Goal: Information Seeking & Learning: Learn about a topic

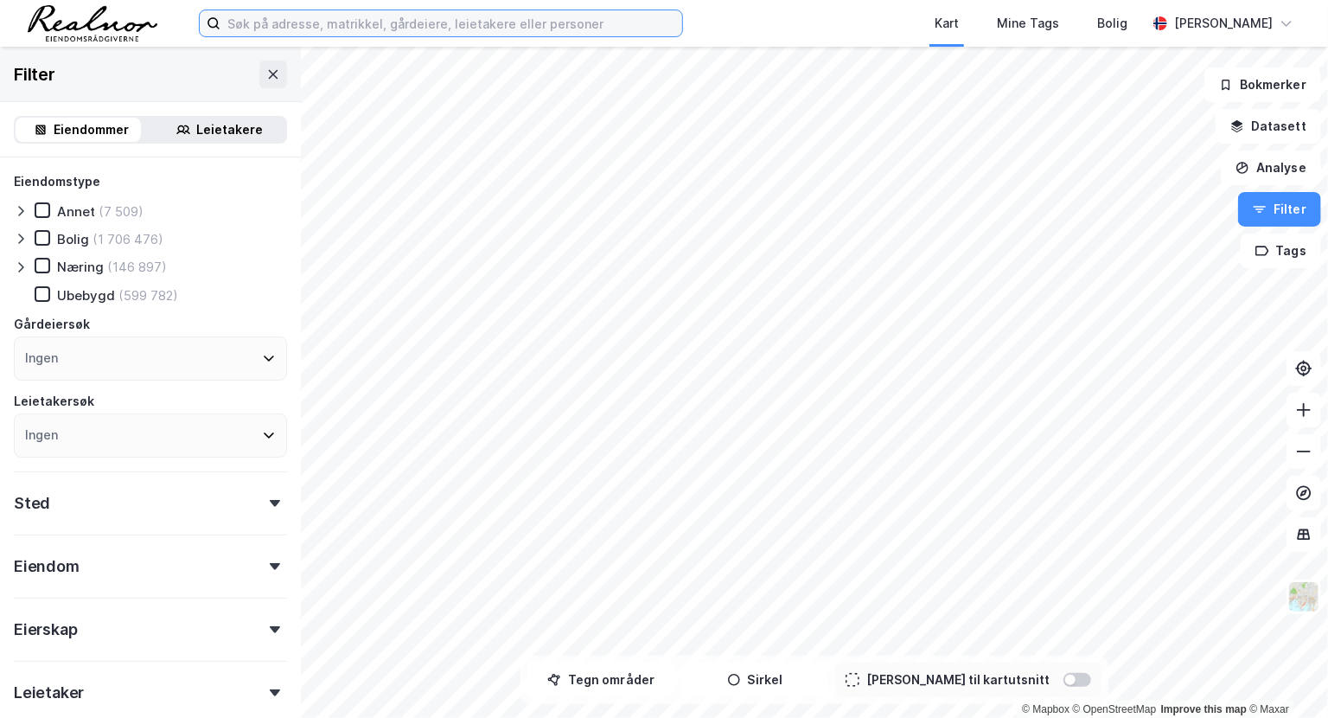
click at [293, 23] on input at bounding box center [451, 23] width 462 height 26
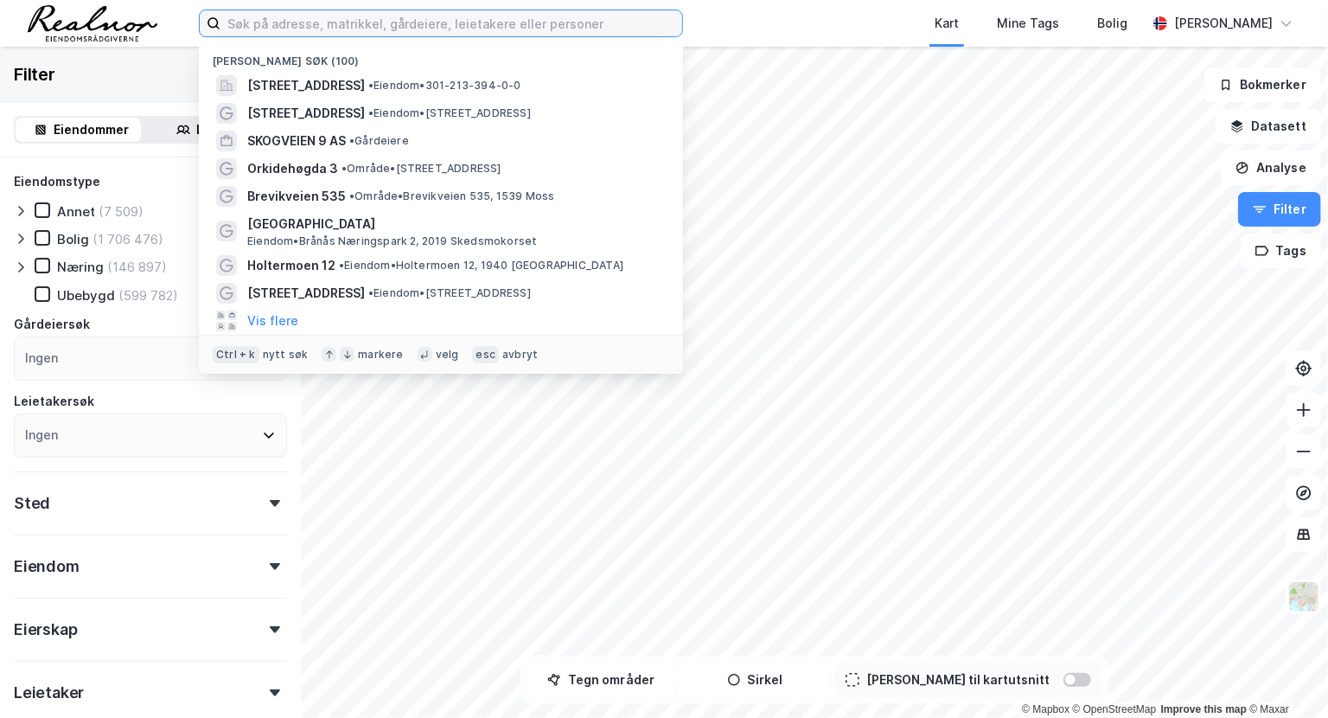
paste input "[STREET_ADDRESS]"
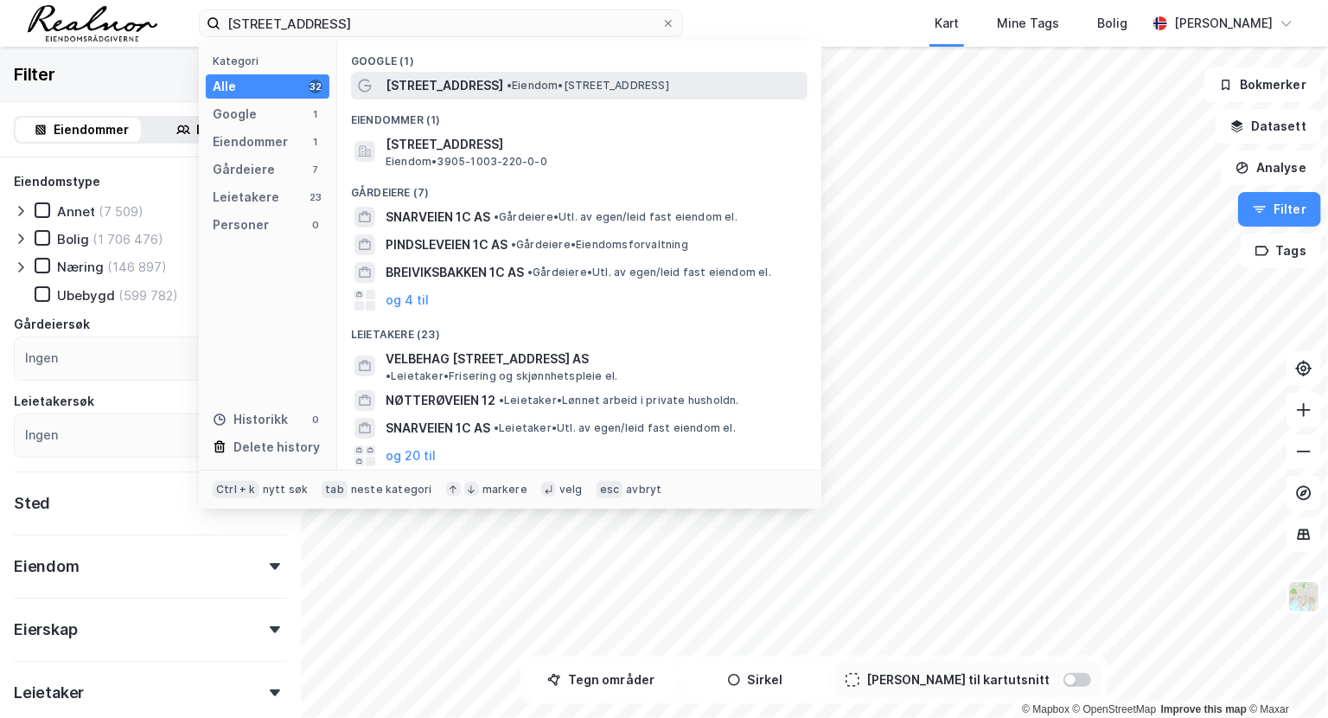
click at [423, 89] on span "[STREET_ADDRESS]" at bounding box center [445, 85] width 118 height 21
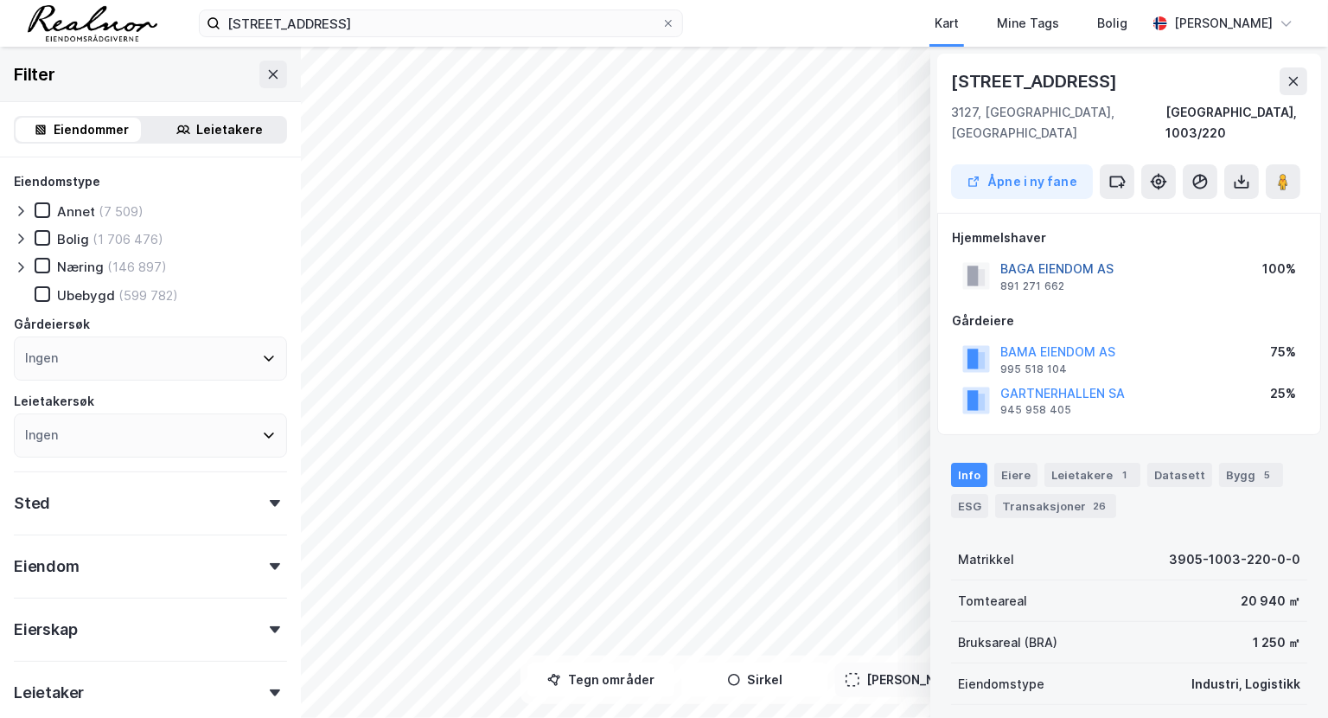
click at [0, 0] on button "BAGA EIENDOM AS" at bounding box center [0, 0] width 0 height 0
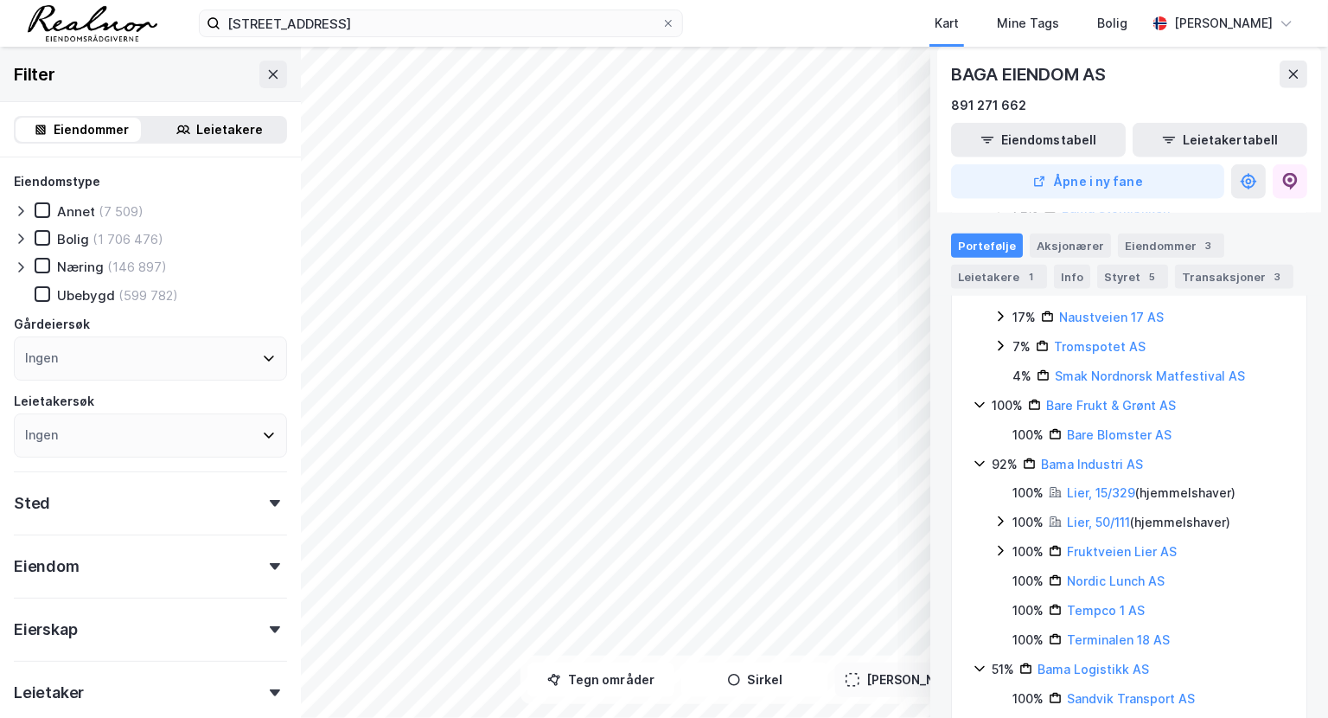
scroll to position [1257, 0]
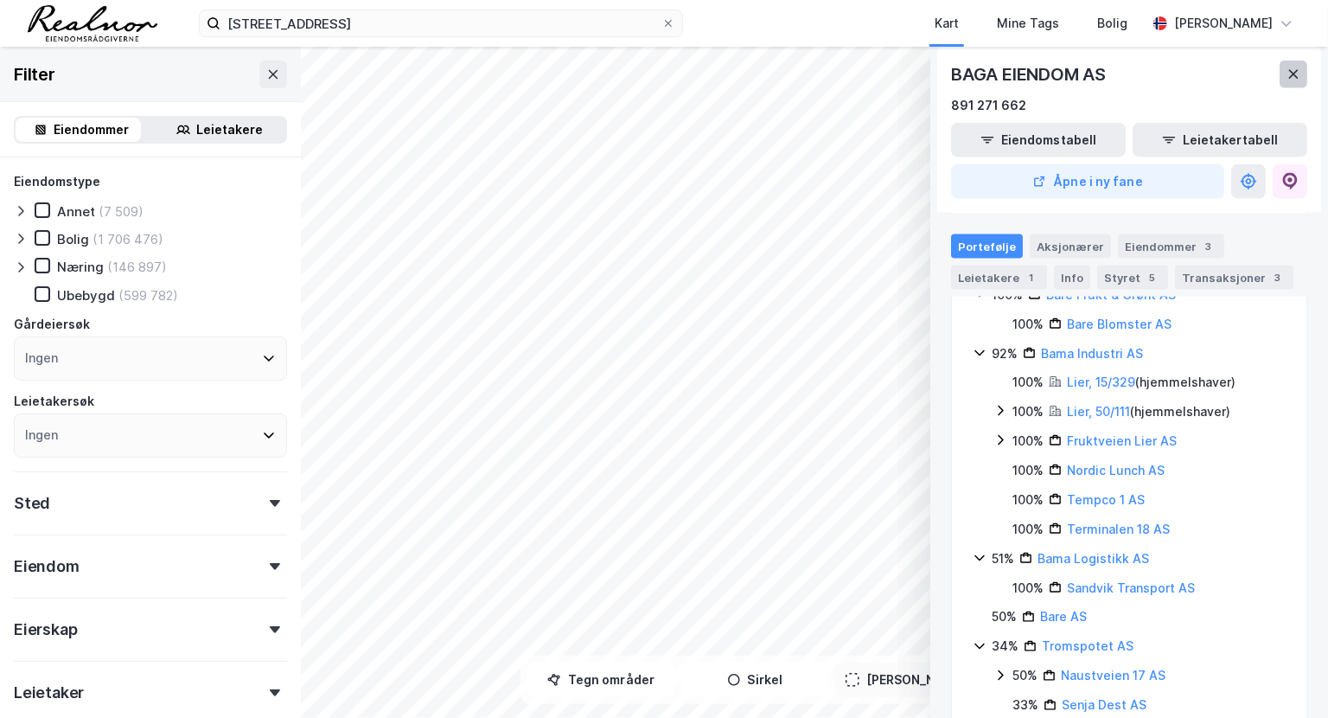
click at [1288, 69] on icon at bounding box center [1294, 74] width 14 height 14
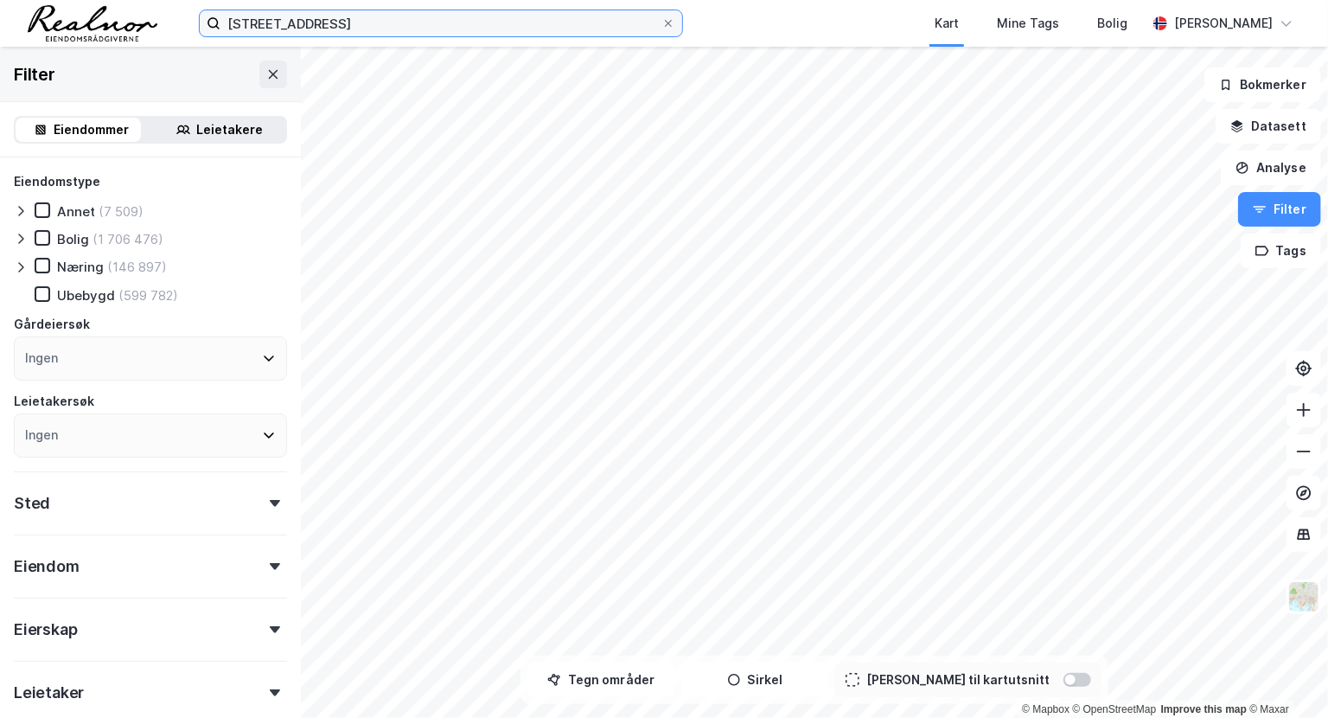
click at [388, 28] on input "[STREET_ADDRESS]" at bounding box center [440, 23] width 441 height 26
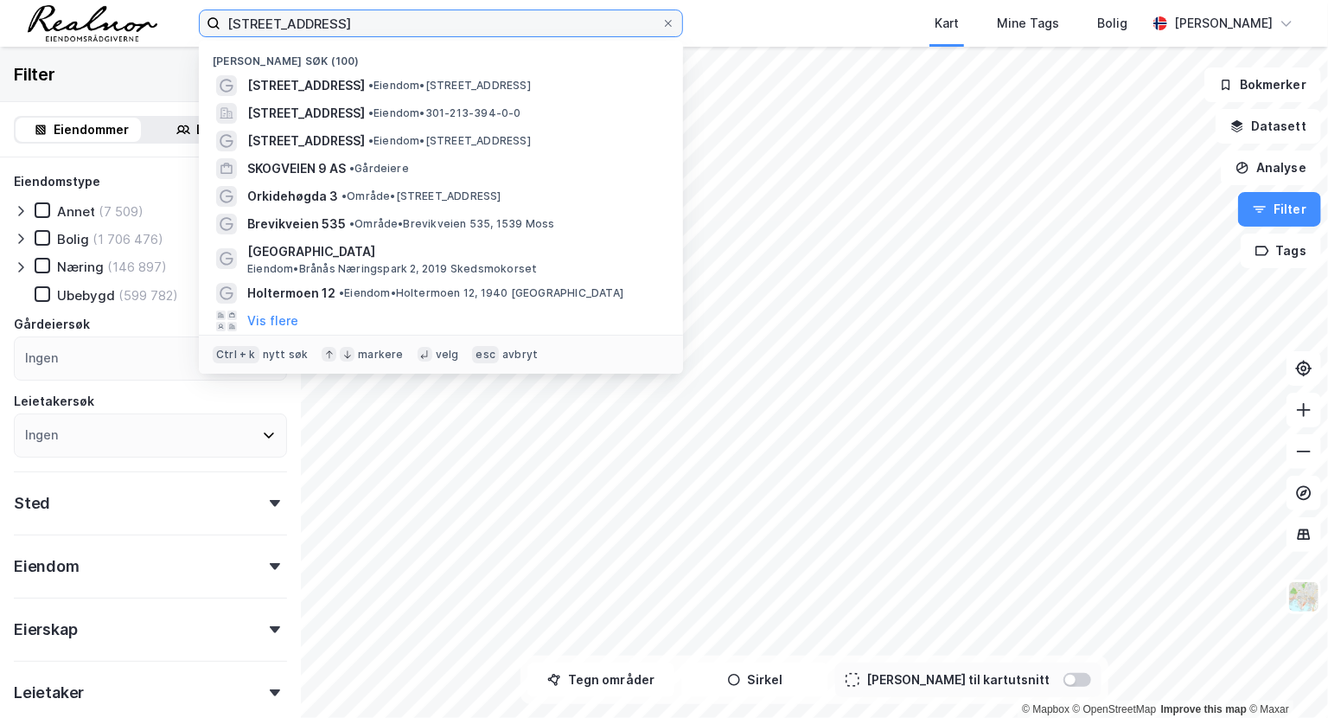
click at [388, 28] on input "[STREET_ADDRESS]" at bounding box center [440, 23] width 441 height 26
paste input "Hegdalringen 23"
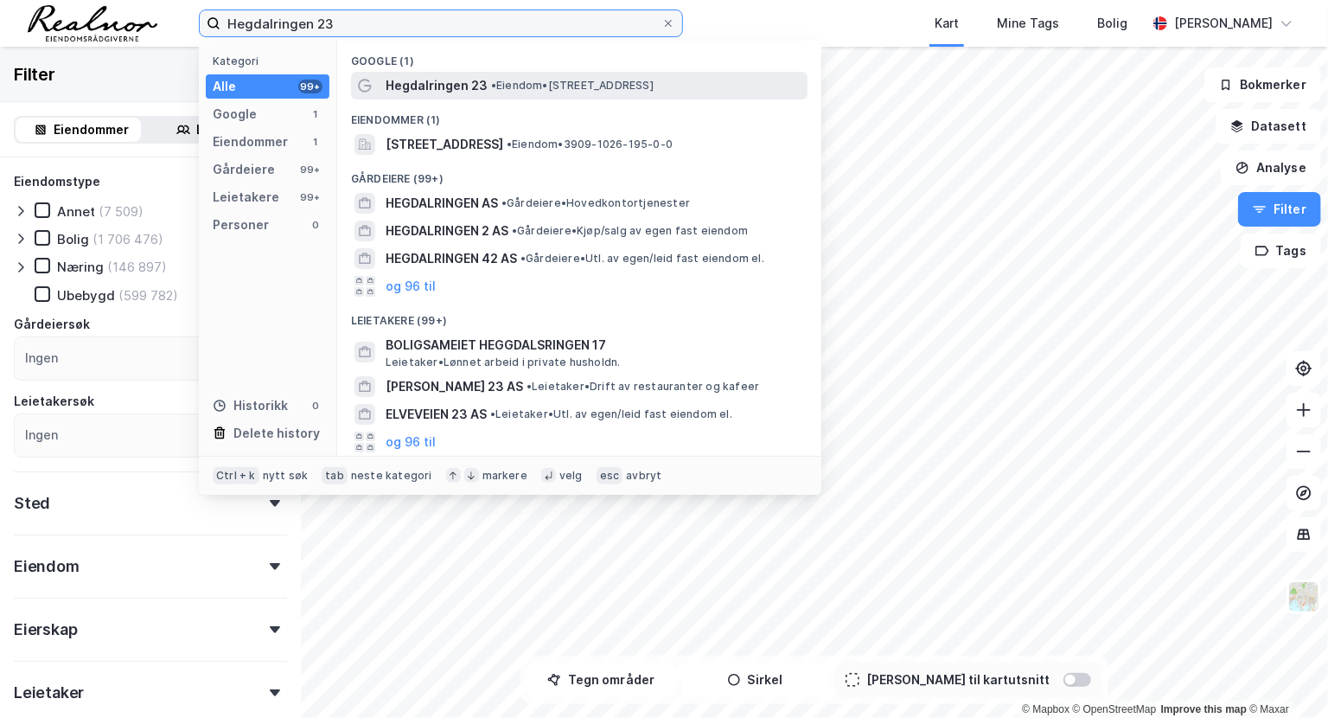
type input "Hegdalringen 23"
click at [517, 79] on span "• Eiendom • [STREET_ADDRESS]" at bounding box center [572, 86] width 163 height 14
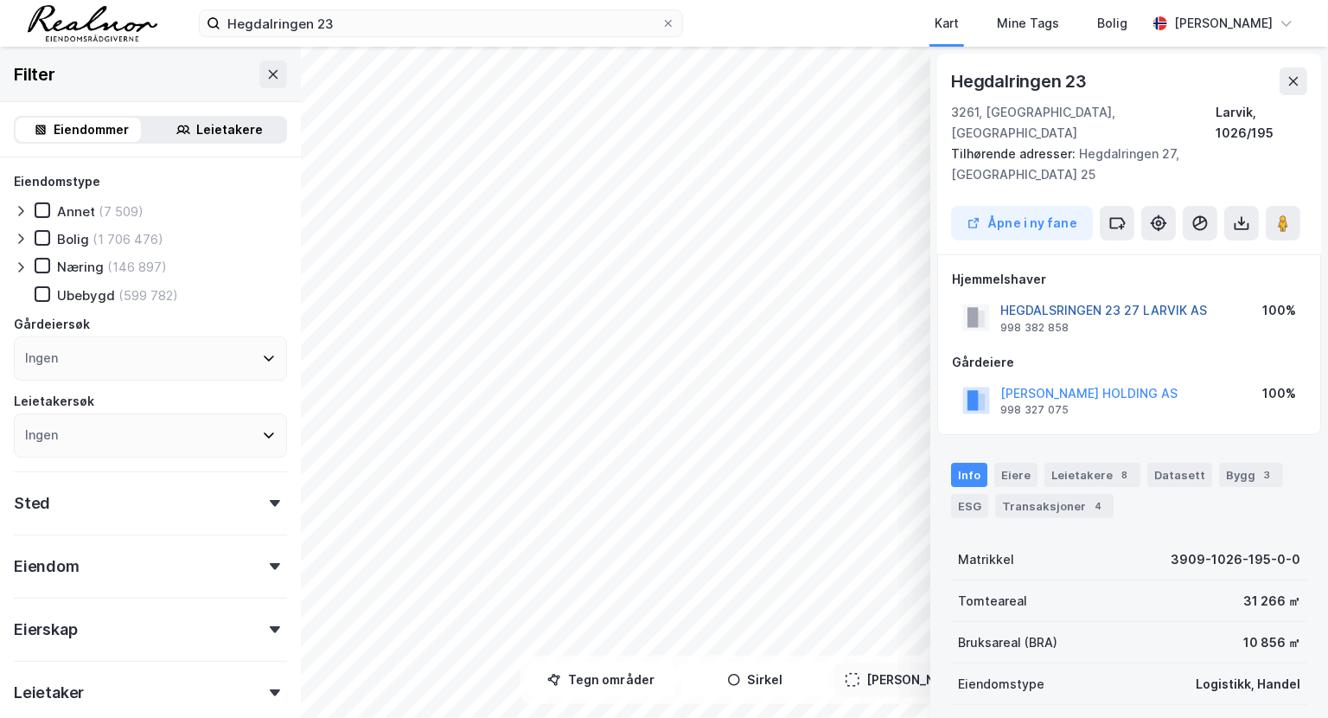
click at [0, 0] on button "HEGDALSRINGEN 23 27 LARVIK AS" at bounding box center [0, 0] width 0 height 0
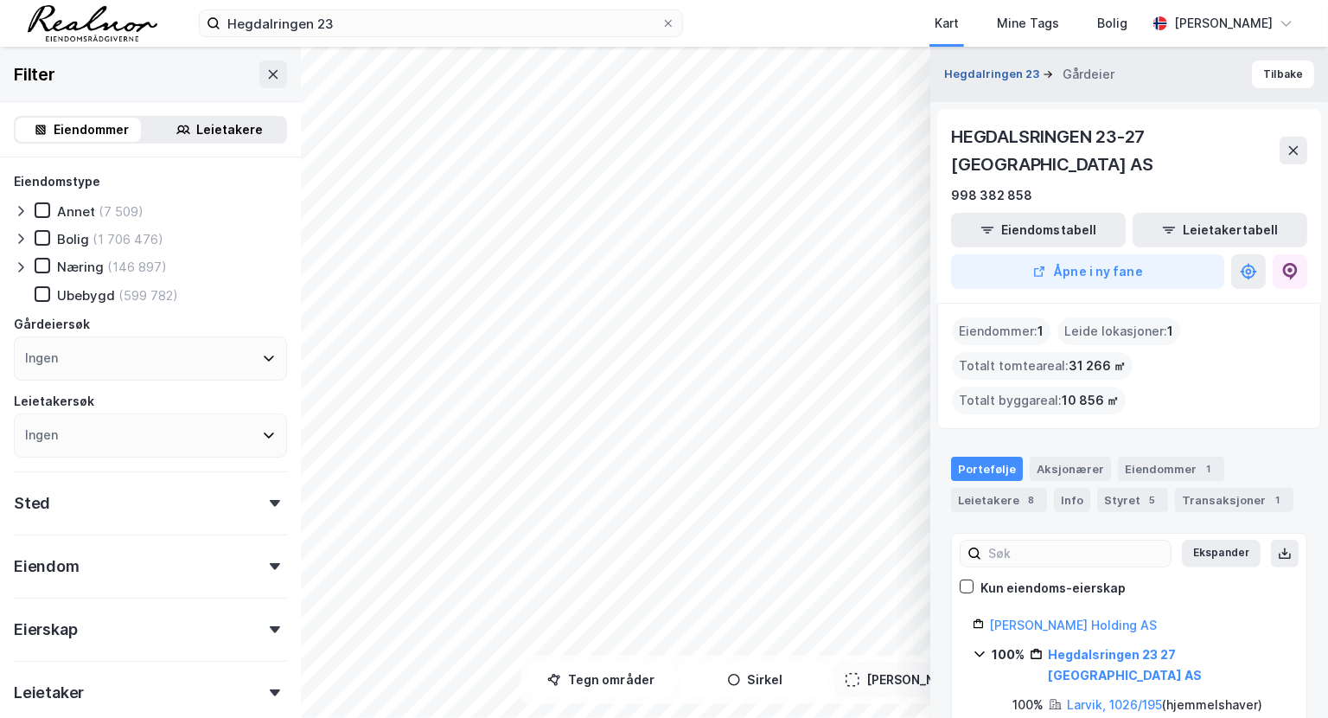
click at [982, 74] on button "Hegdalringen 23" at bounding box center [993, 74] width 99 height 17
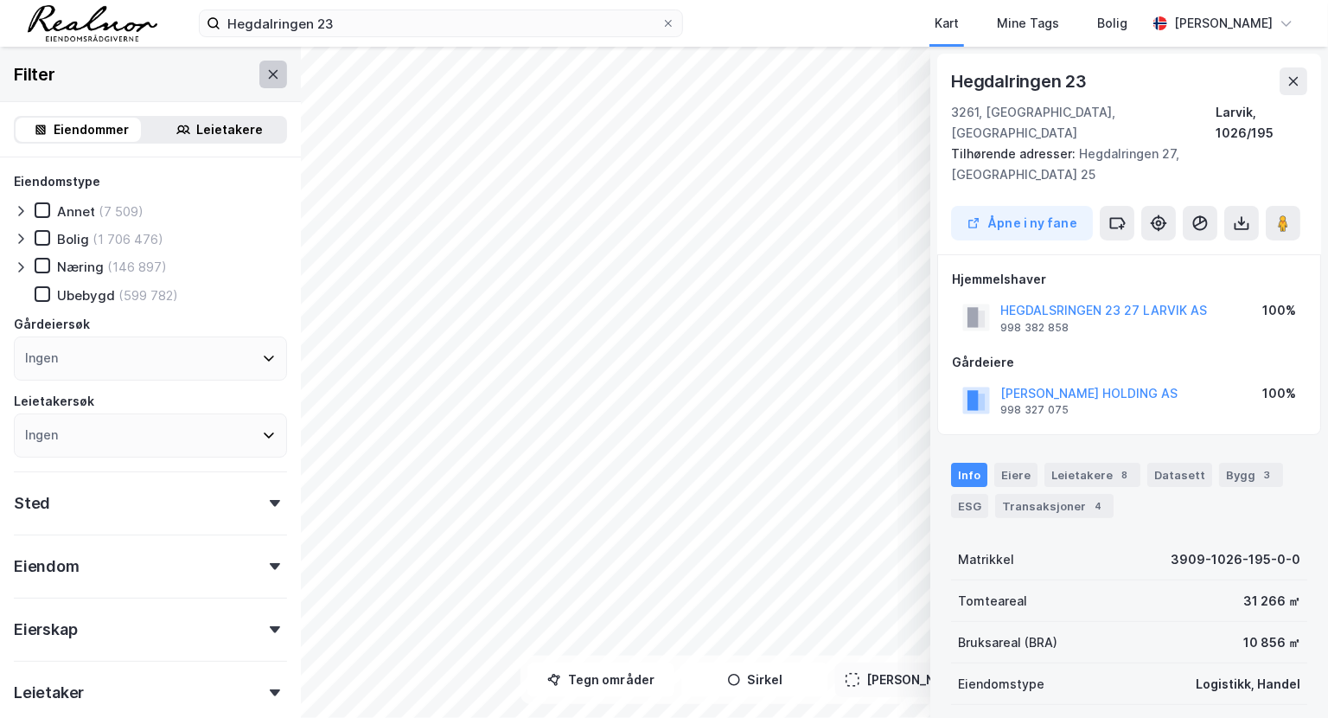
click at [267, 78] on icon at bounding box center [273, 74] width 14 height 14
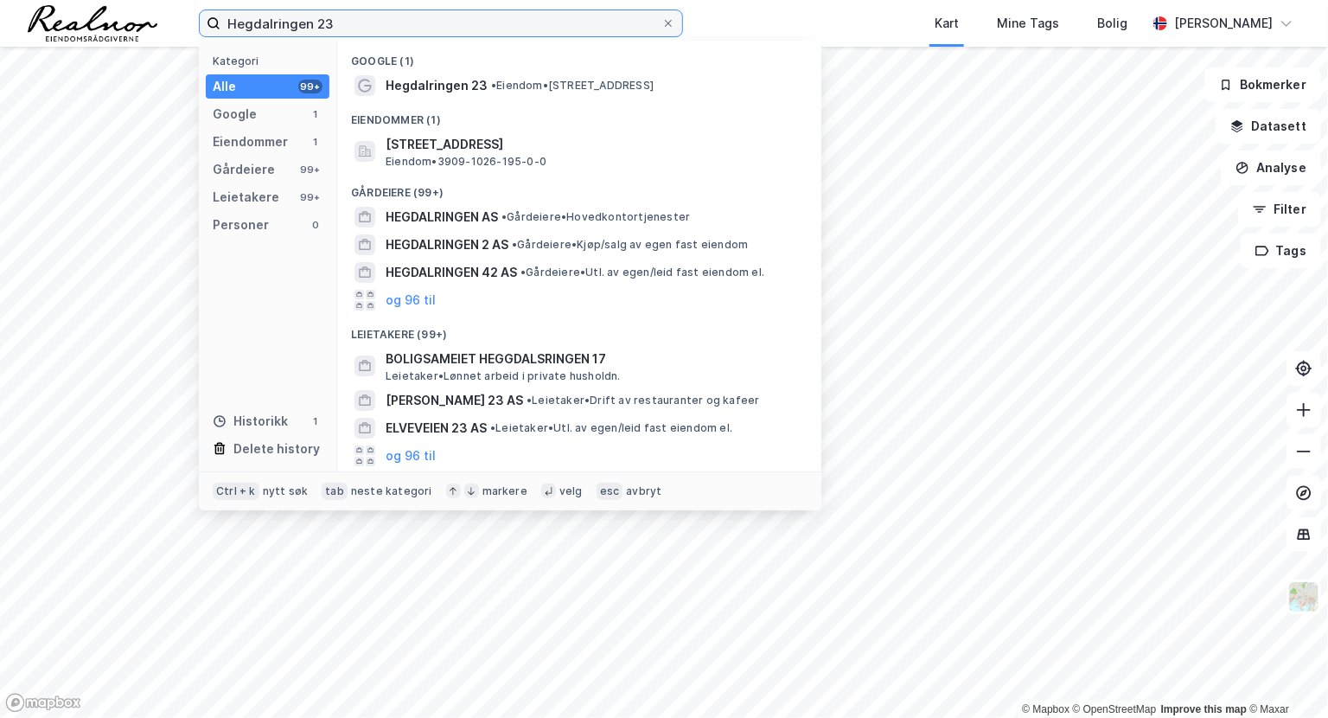
click at [418, 28] on input "Hegdalringen 23" at bounding box center [440, 23] width 441 height 26
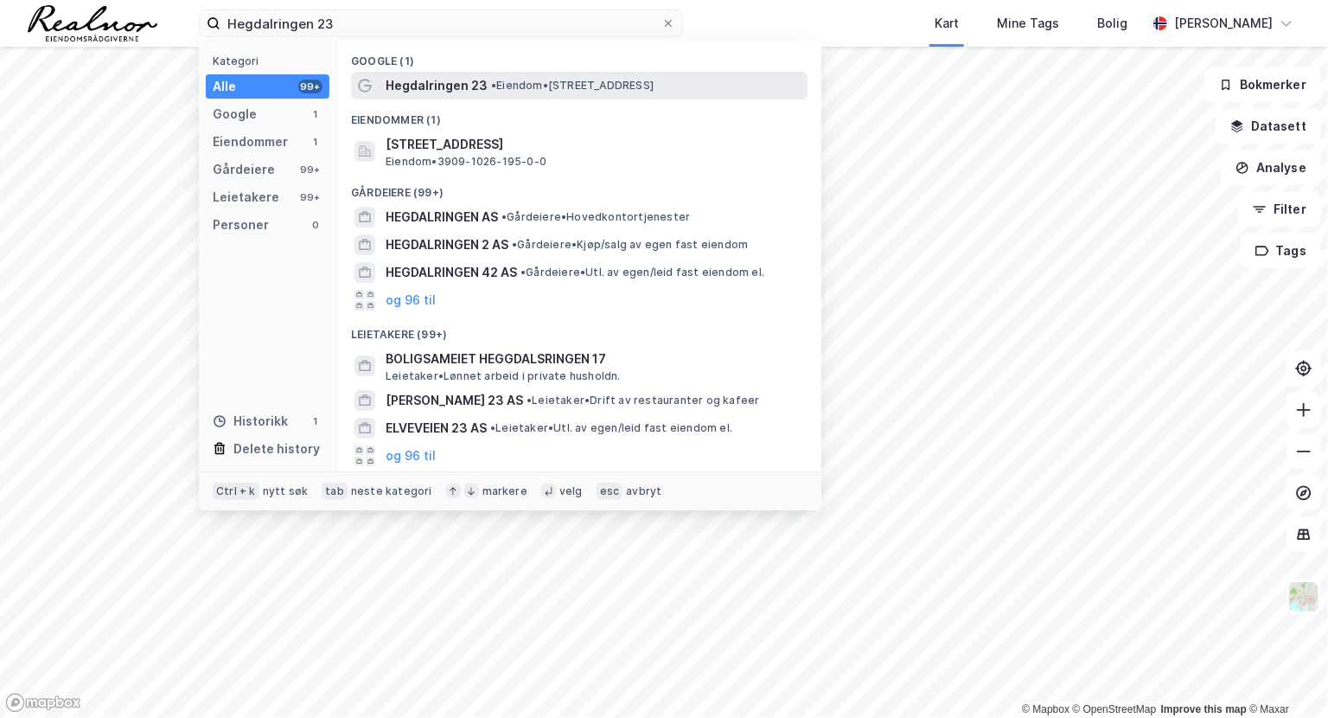
click at [397, 91] on span "Hegdalringen 23" at bounding box center [437, 85] width 102 height 21
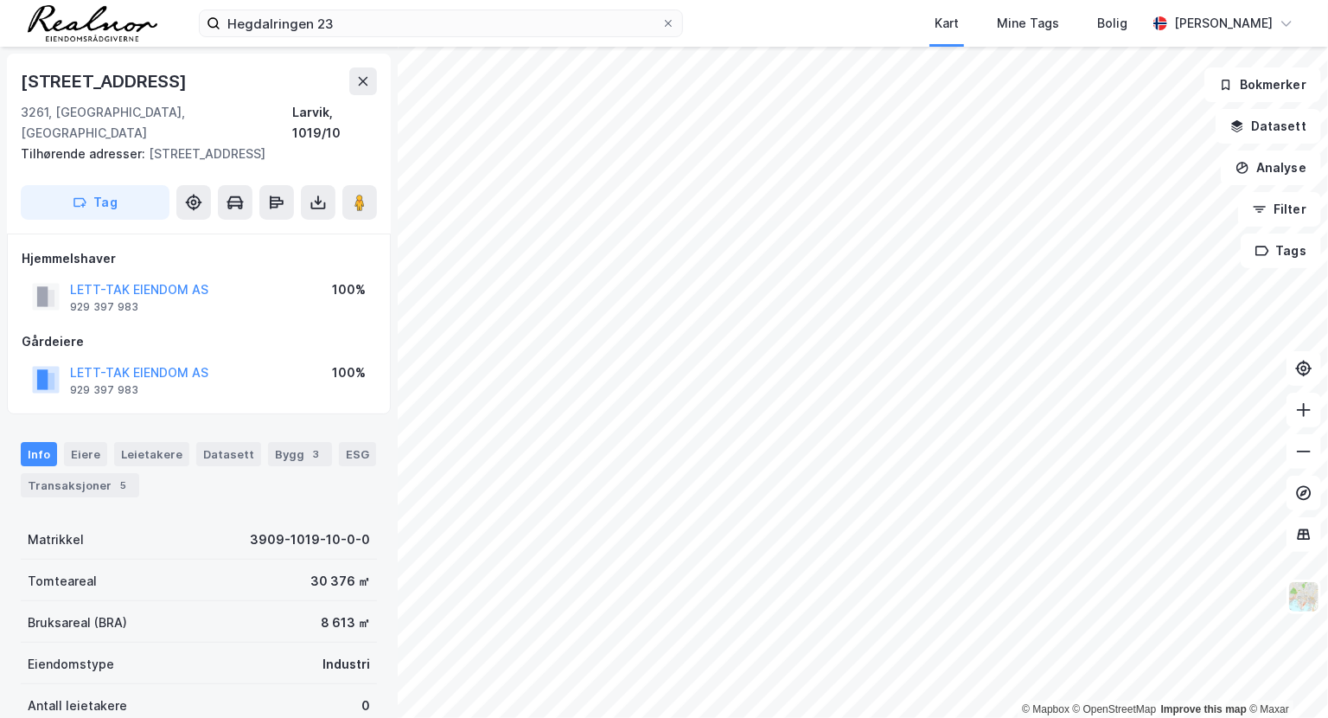
click at [83, 71] on div "[STREET_ADDRESS]" at bounding box center [105, 81] width 169 height 28
copy div "[STREET_ADDRESS]"
click at [0, 0] on button "LETT-TAK EIENDOM AS" at bounding box center [0, 0] width 0 height 0
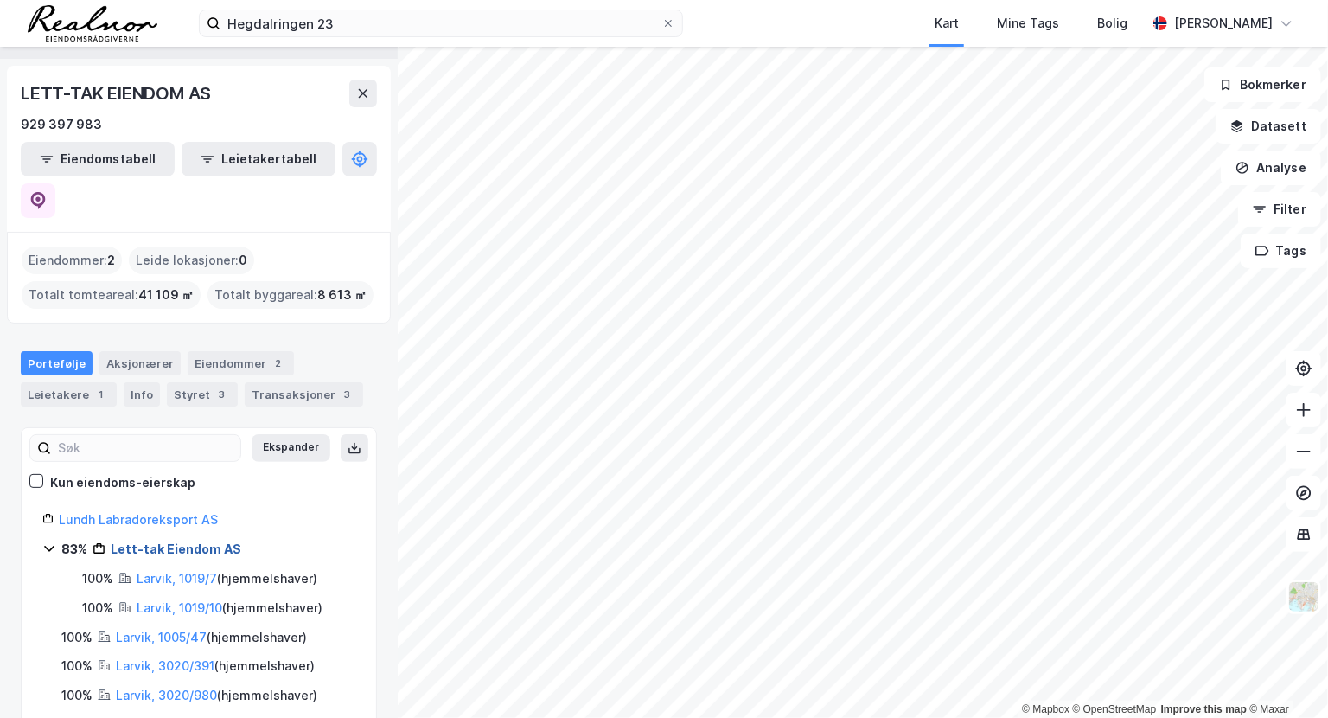
scroll to position [78, 0]
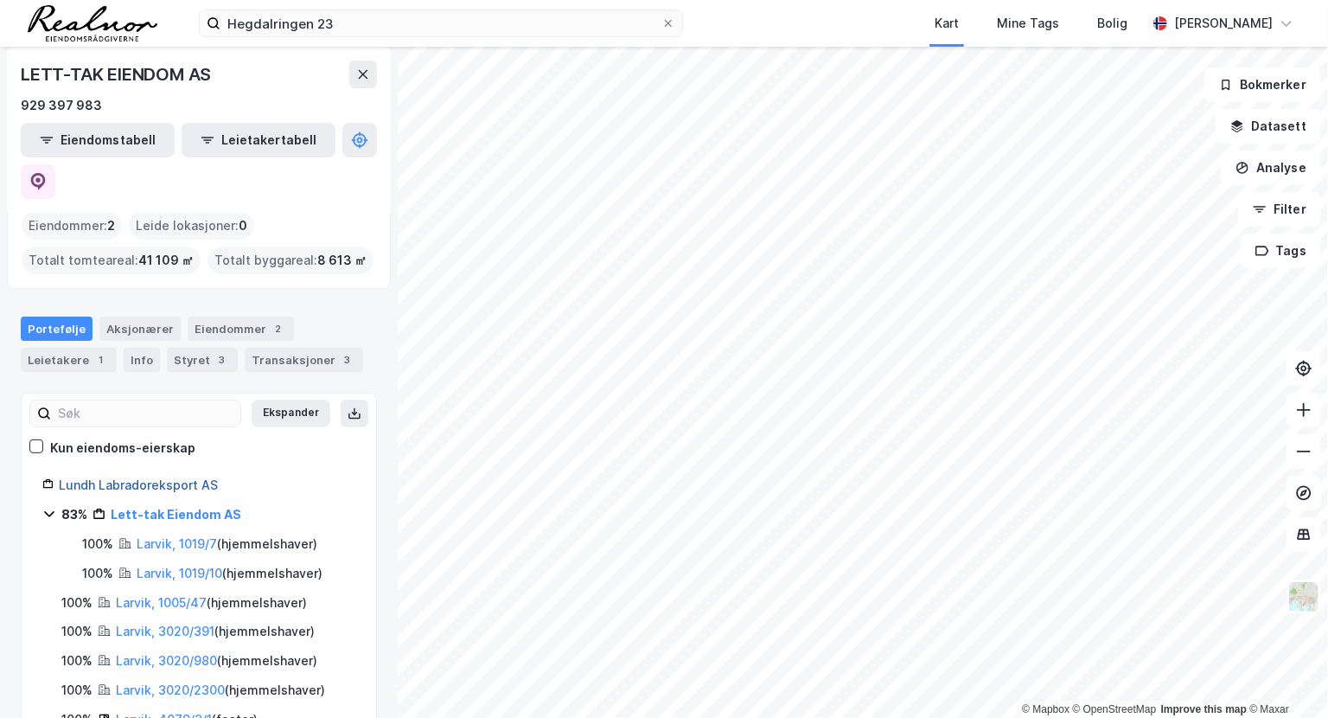
click at [196, 477] on link "Lundh Labradoreksport AS" at bounding box center [138, 484] width 159 height 15
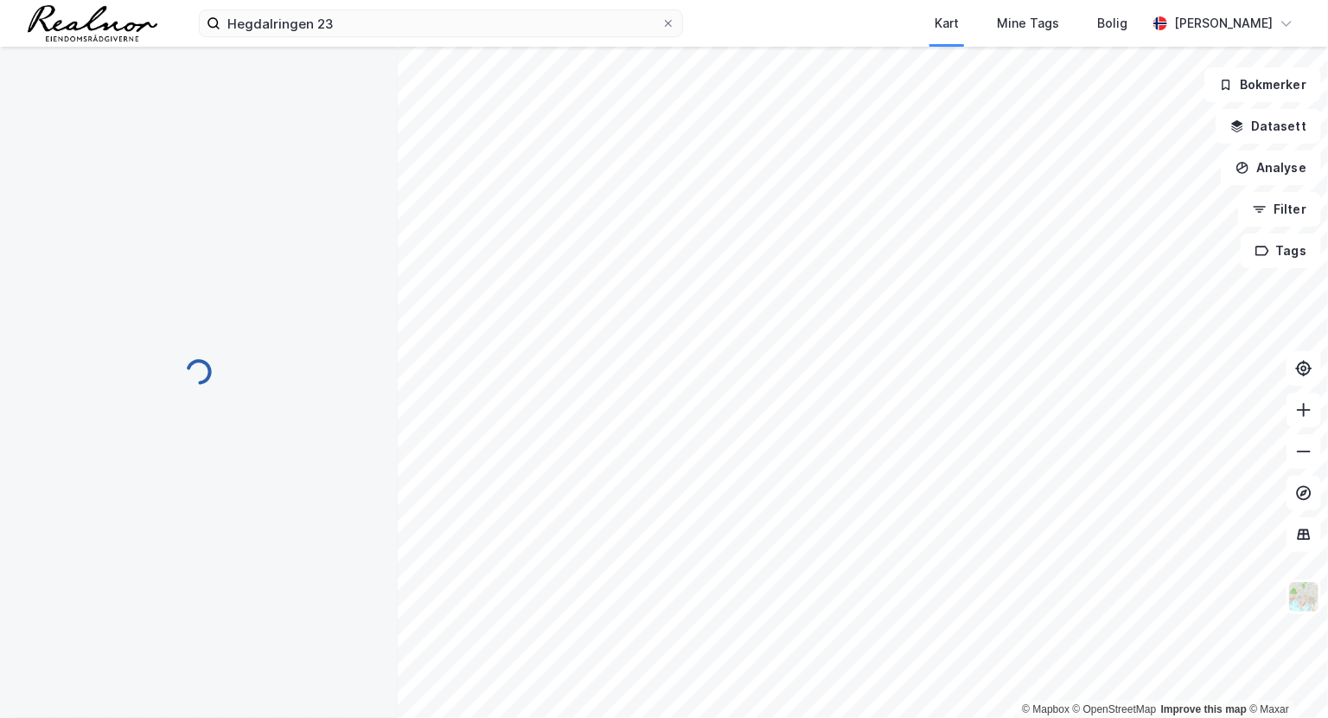
scroll to position [0, 0]
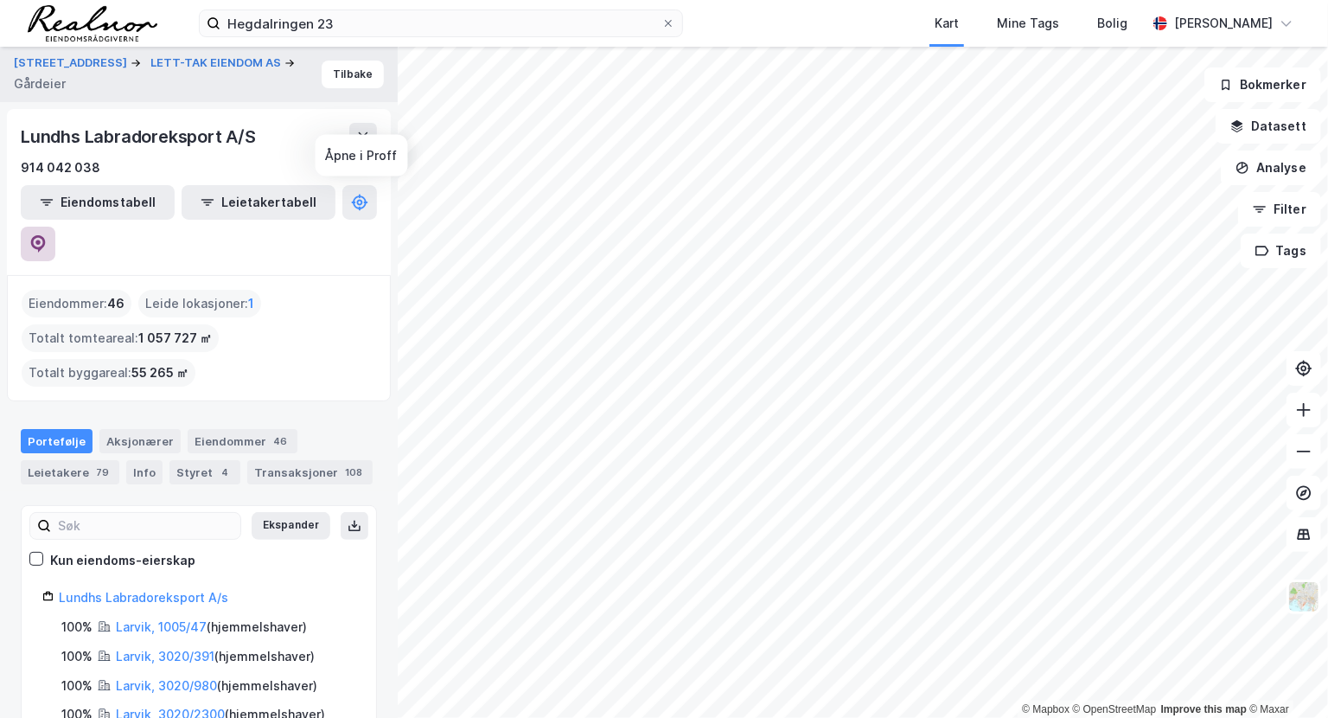
click at [41, 240] on icon at bounding box center [37, 242] width 5 height 5
click at [84, 61] on button "[STREET_ADDRESS]" at bounding box center [72, 62] width 117 height 17
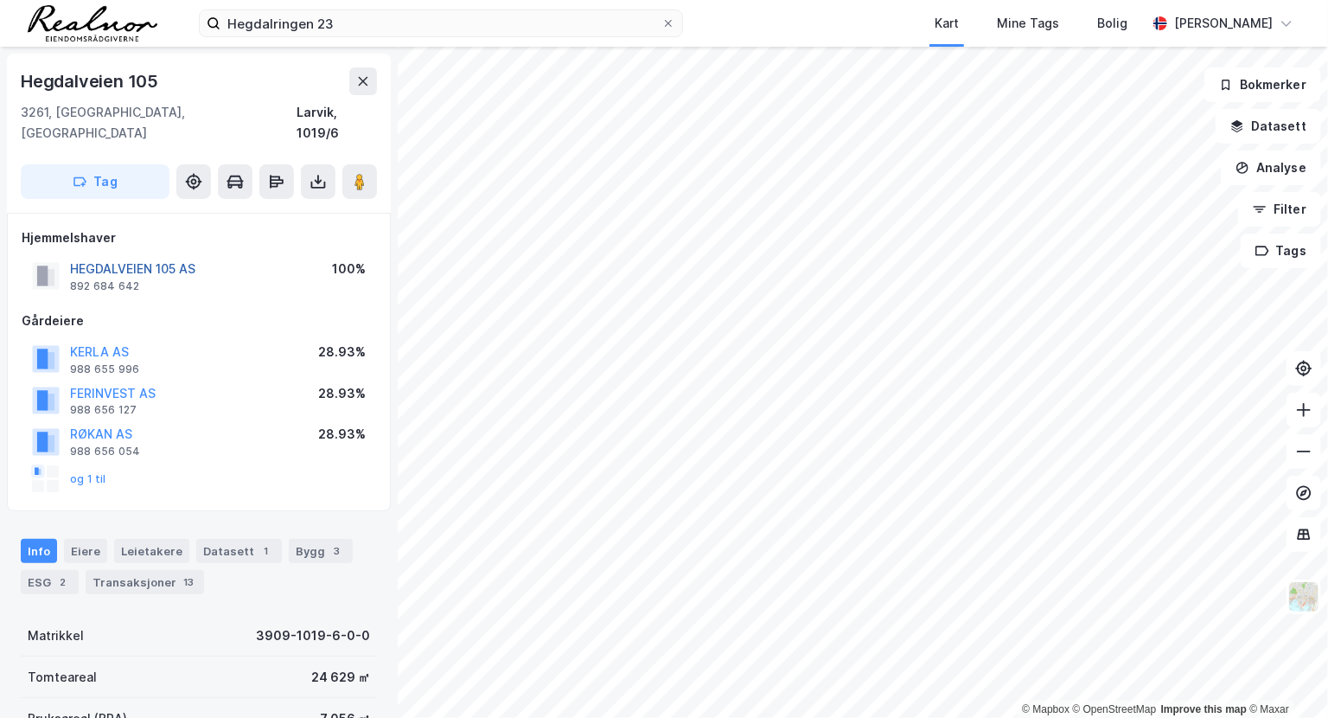
click at [0, 0] on button "HEGDALVEIEN 105 AS" at bounding box center [0, 0] width 0 height 0
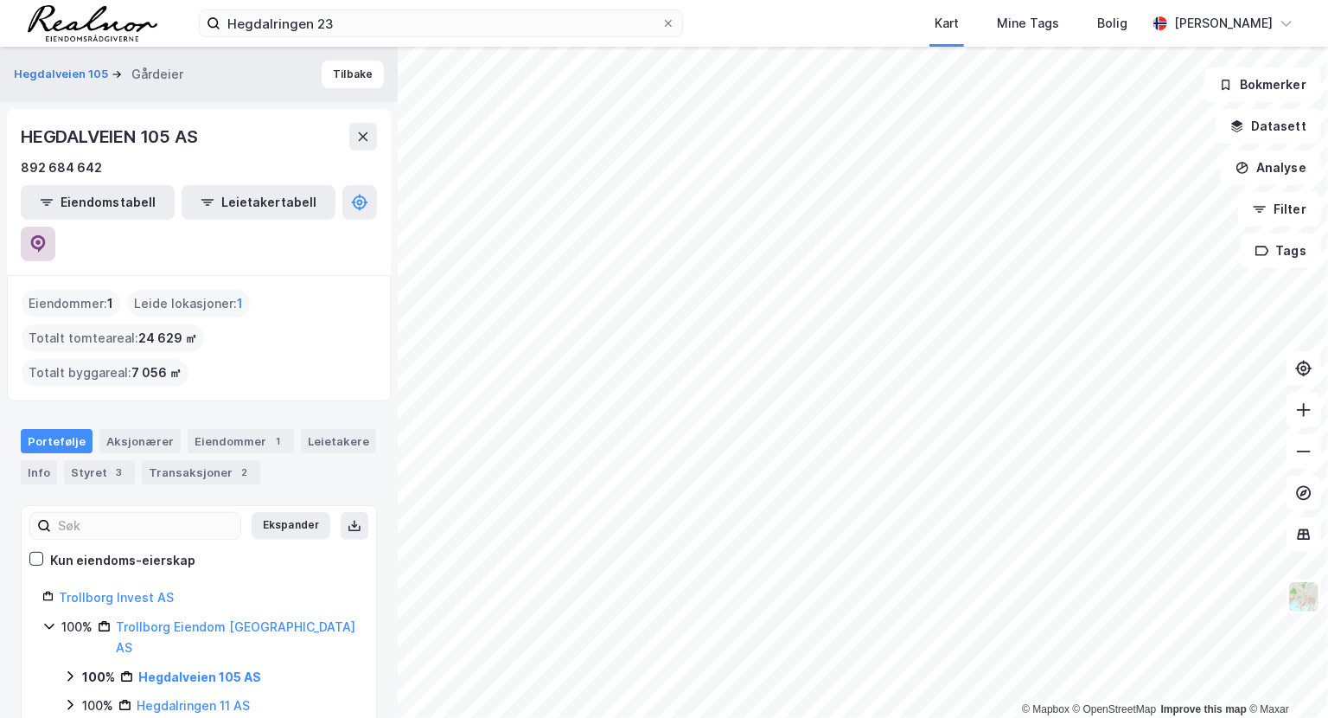
click at [46, 235] on icon at bounding box center [38, 243] width 15 height 17
click at [90, 136] on div "HEGDALVEIEN 105 AS" at bounding box center [111, 137] width 180 height 28
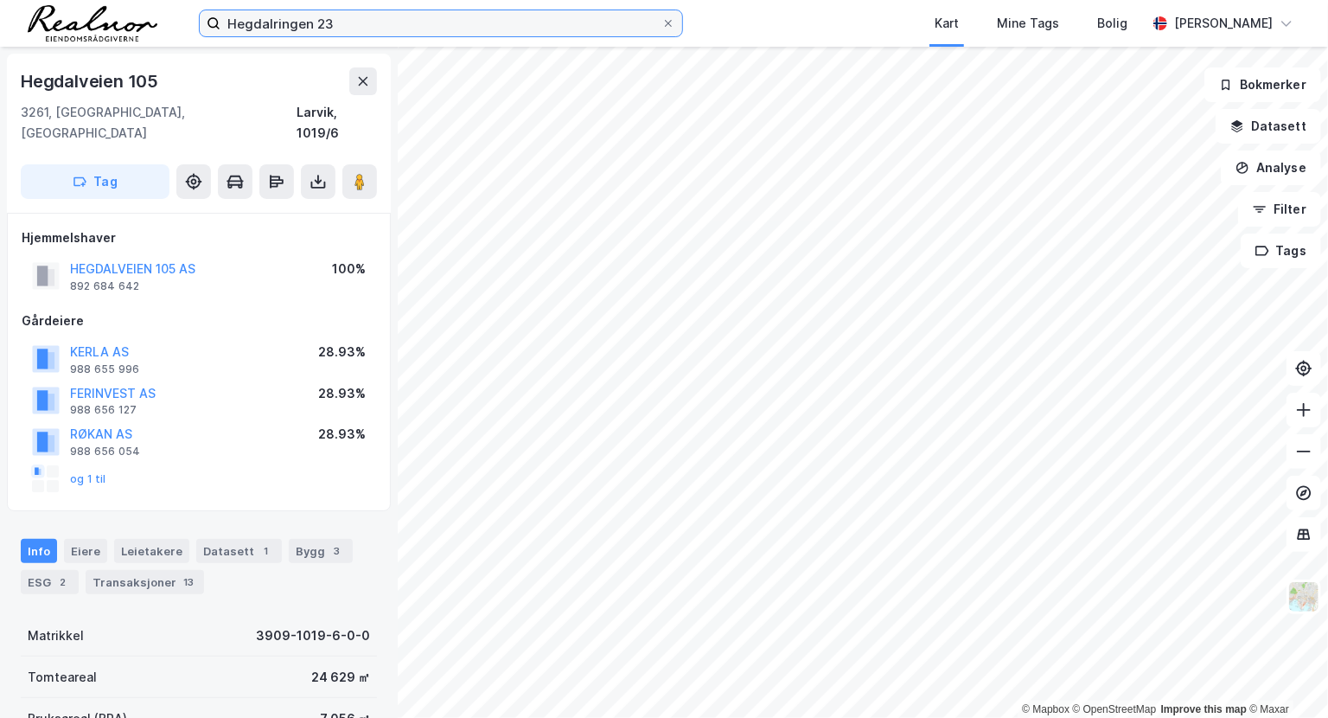
click at [397, 31] on input "Hegdalringen 23" at bounding box center [440, 23] width 441 height 26
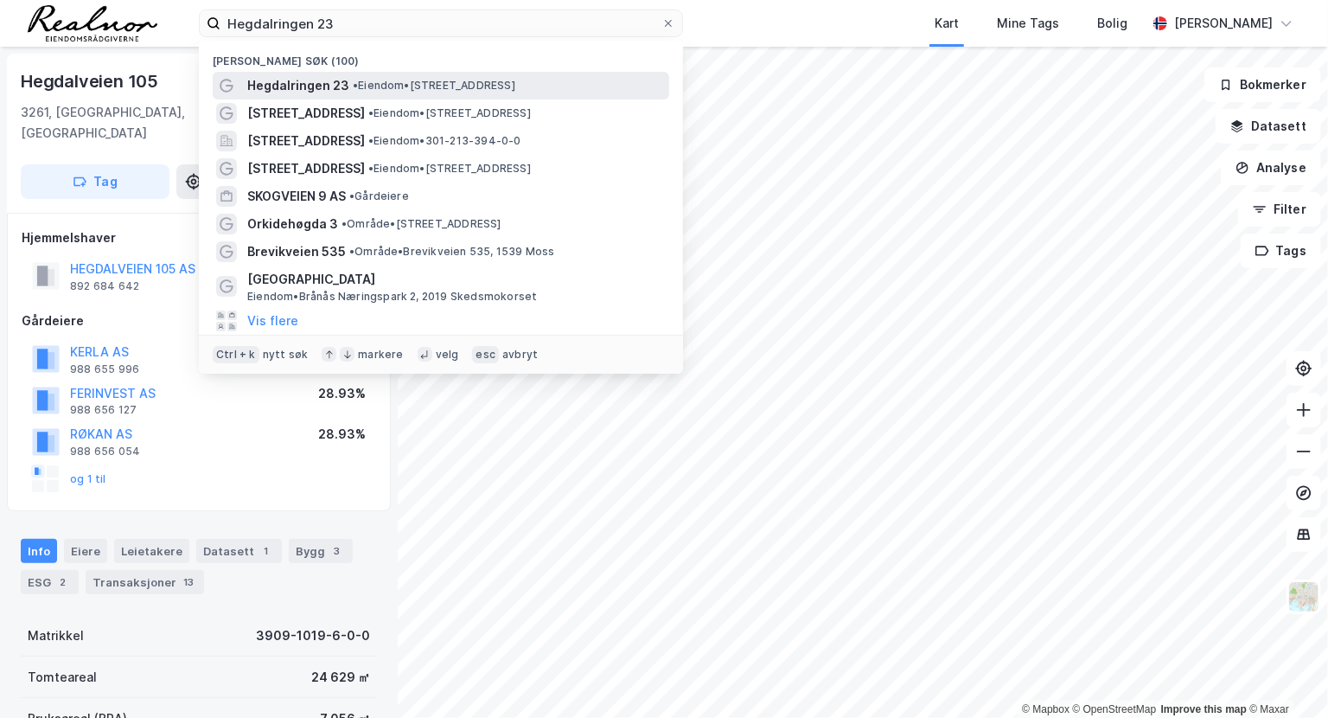
click at [340, 77] on span "Hegdalringen 23" at bounding box center [298, 85] width 102 height 21
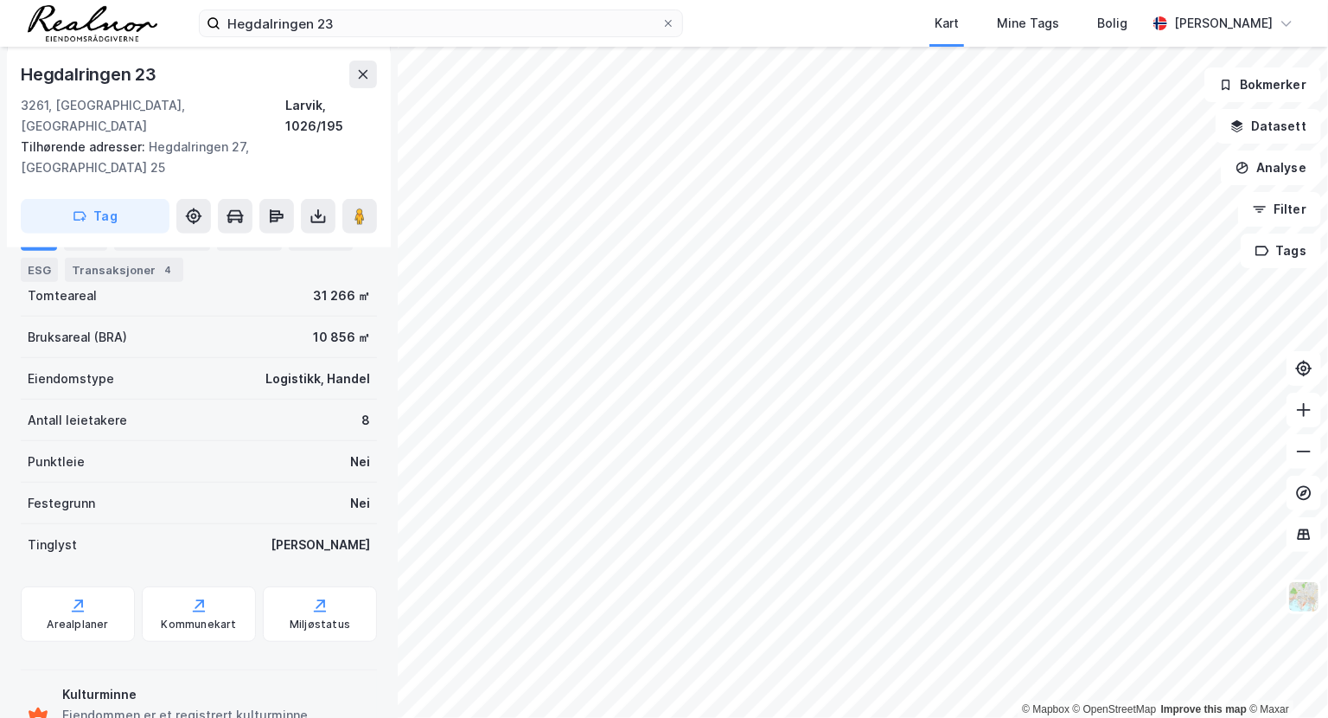
scroll to position [334, 0]
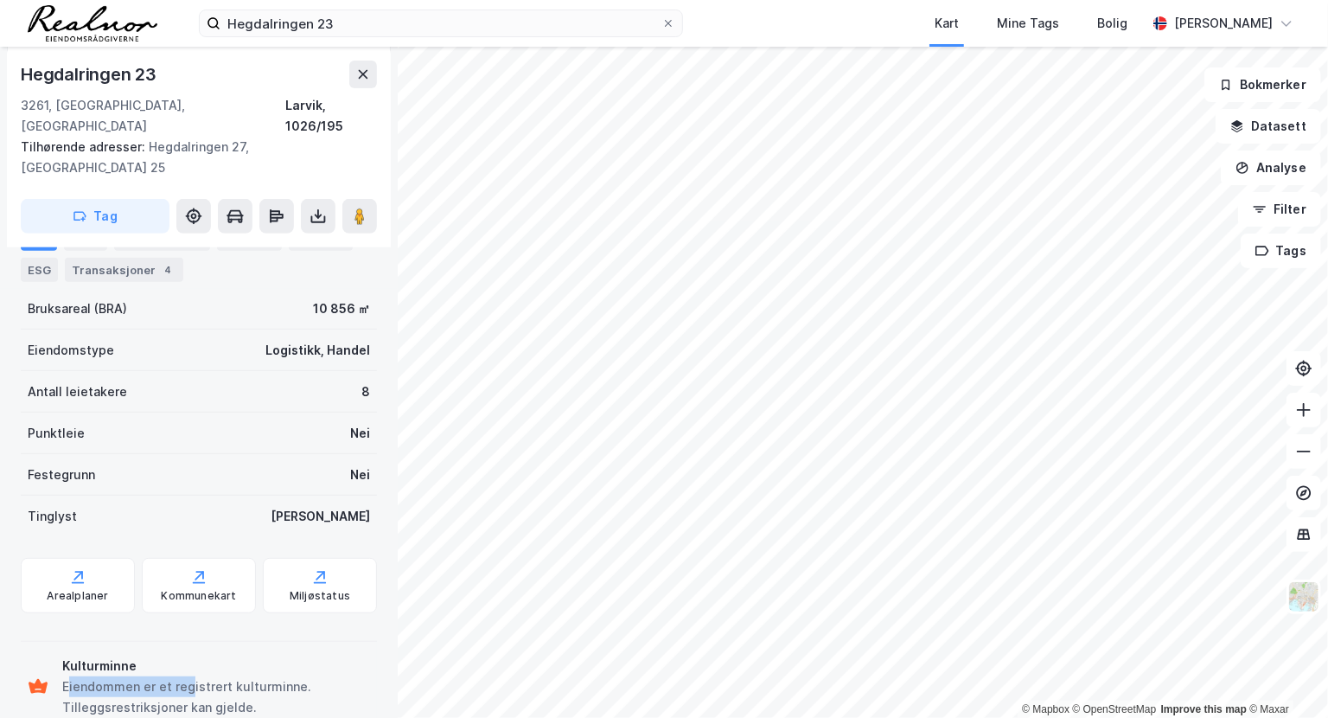
drag, startPoint x: 67, startPoint y: 640, endPoint x: 189, endPoint y: 655, distance: 122.8
click at [189, 676] on div "Eiendommen er et registrert kulturminne. Tilleggsrestriksjoner kan gjelde." at bounding box center [216, 697] width 308 height 42
click at [193, 676] on div "Eiendommen er et registrert kulturminne. Tilleggsrestriksjoner kan gjelde." at bounding box center [216, 697] width 308 height 42
click at [361, 199] on button at bounding box center [359, 216] width 35 height 35
